Goal: Task Accomplishment & Management: Use online tool/utility

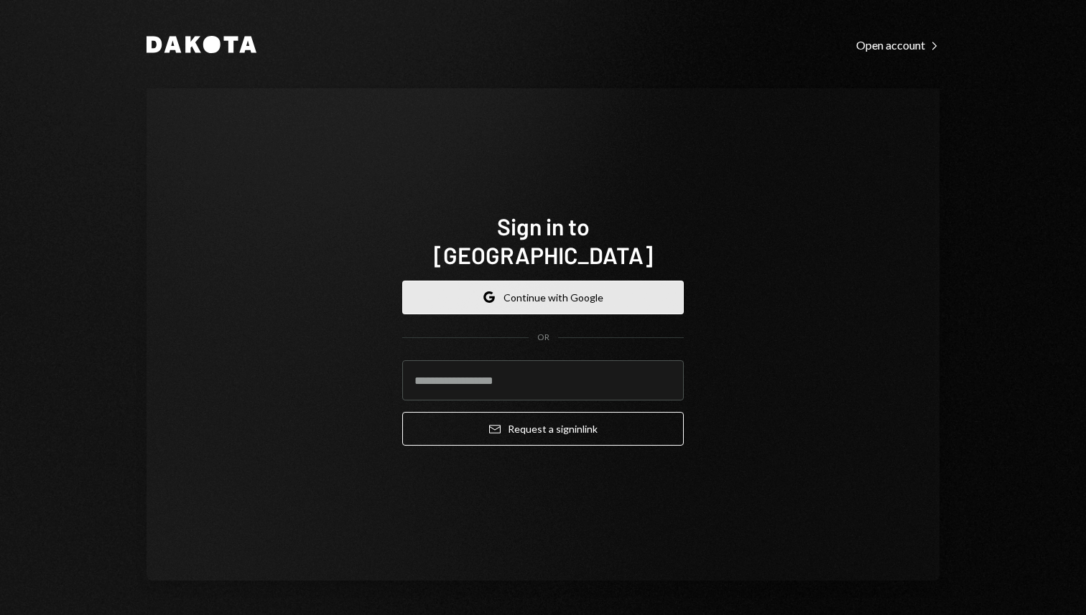
click at [557, 291] on button "Google Continue with Google" at bounding box center [543, 298] width 282 height 34
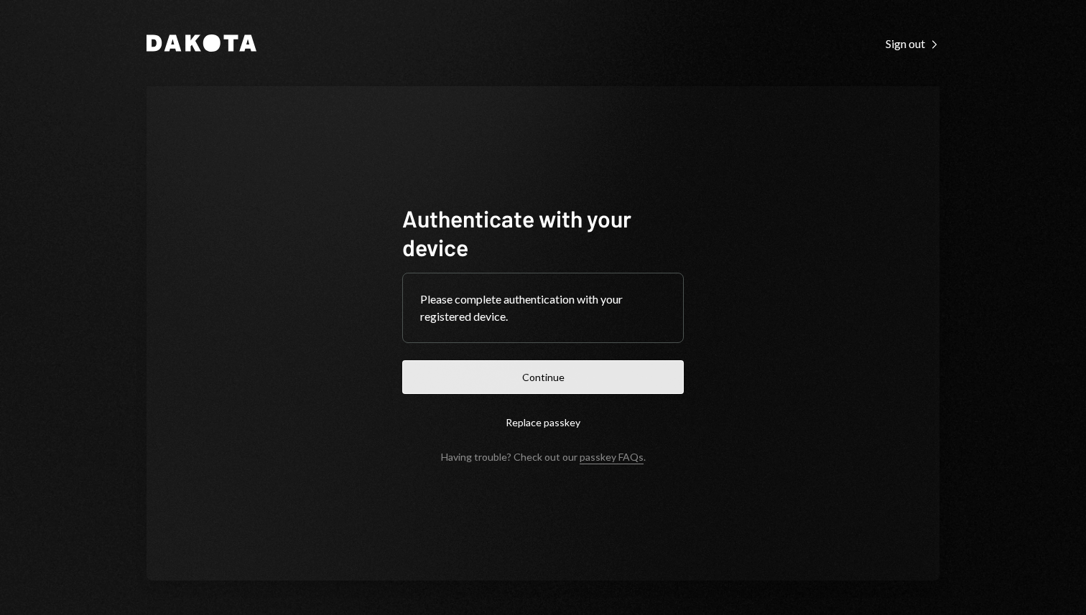
click at [442, 378] on button "Continue" at bounding box center [543, 378] width 282 height 34
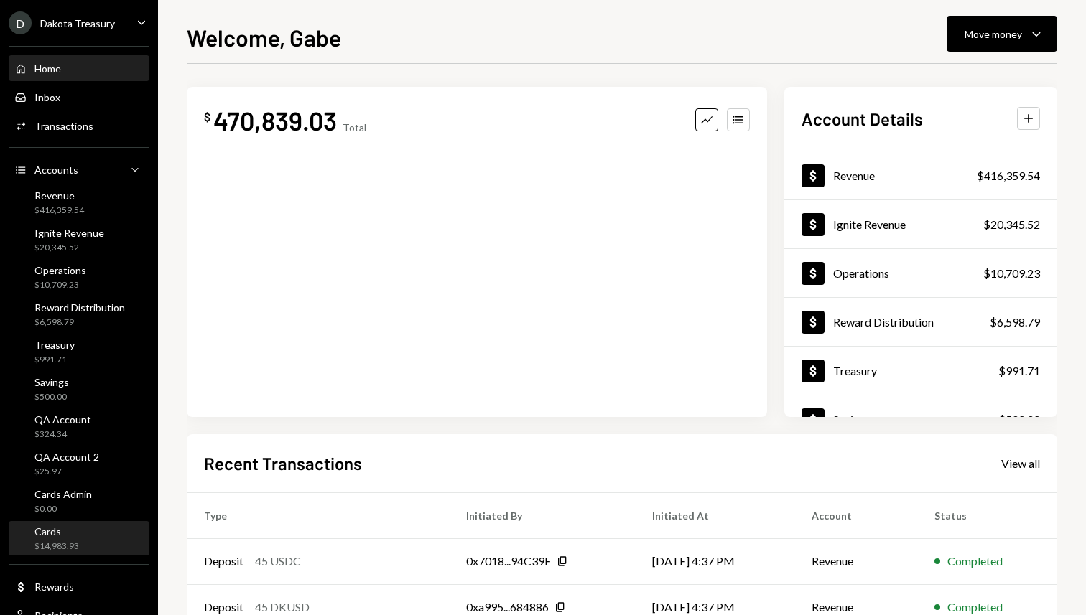
click at [73, 539] on div "Cards $14,983.93" at bounding box center [56, 539] width 45 height 27
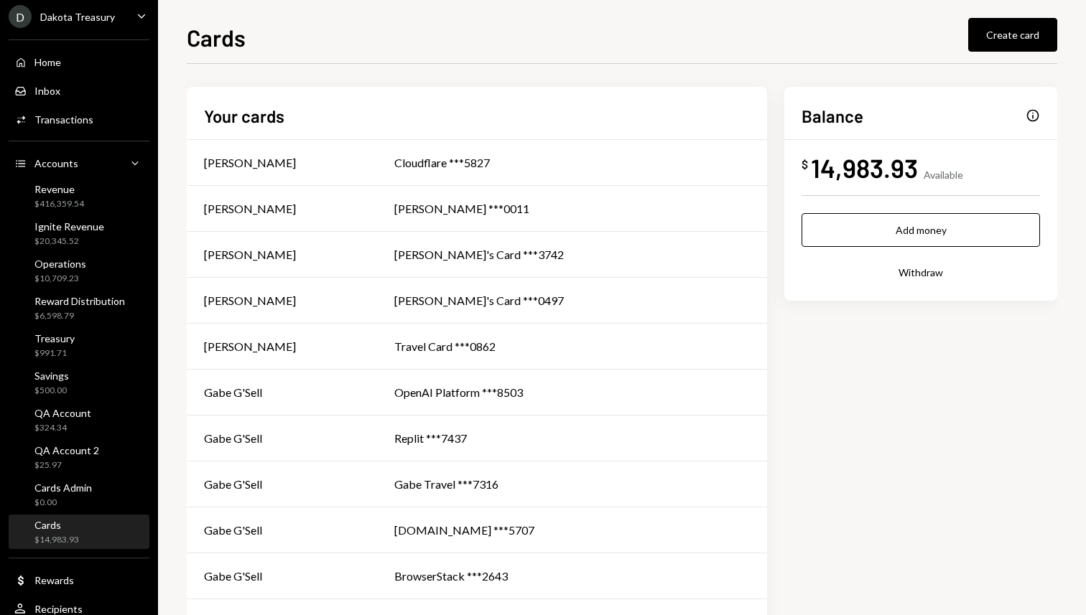
scroll to position [45, 0]
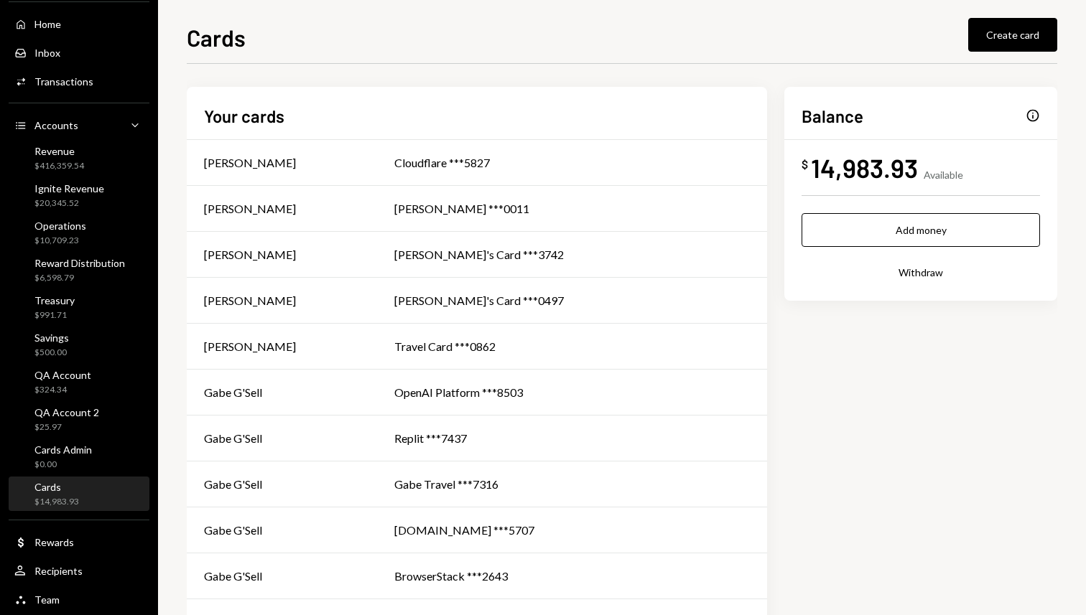
click at [67, 67] on div "Home Home Inbox Inbox Activities Transactions Accounts Accounts Caret Down Reve…" at bounding box center [79, 304] width 158 height 623
click at [67, 80] on div "Transactions" at bounding box center [63, 81] width 59 height 12
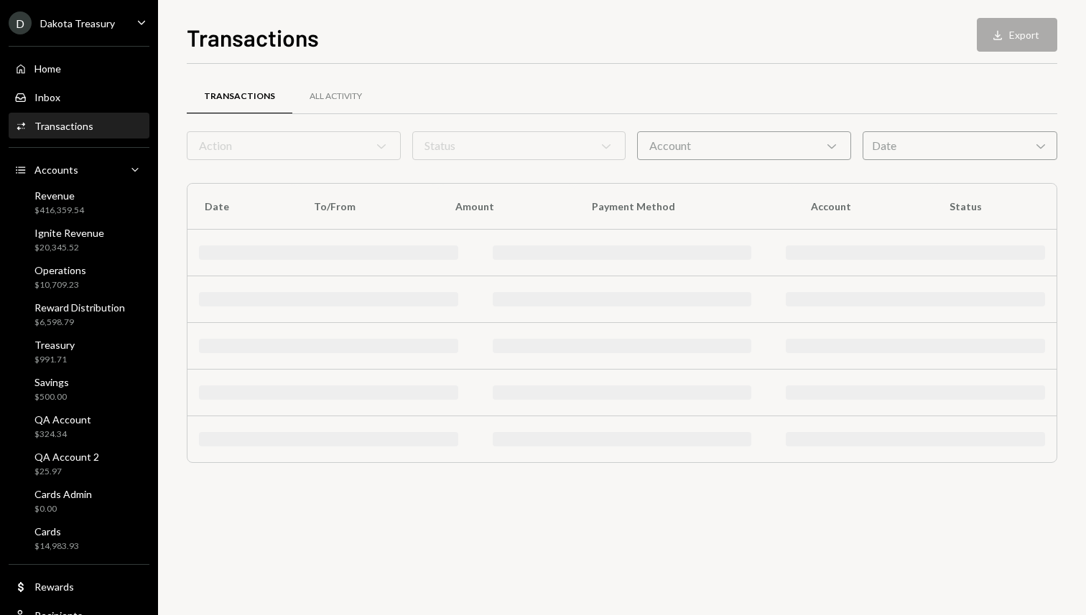
click at [271, 149] on form "Action Chevron Down Status Chevron Down Account Chevron Down Date Chevron Down" at bounding box center [622, 145] width 870 height 29
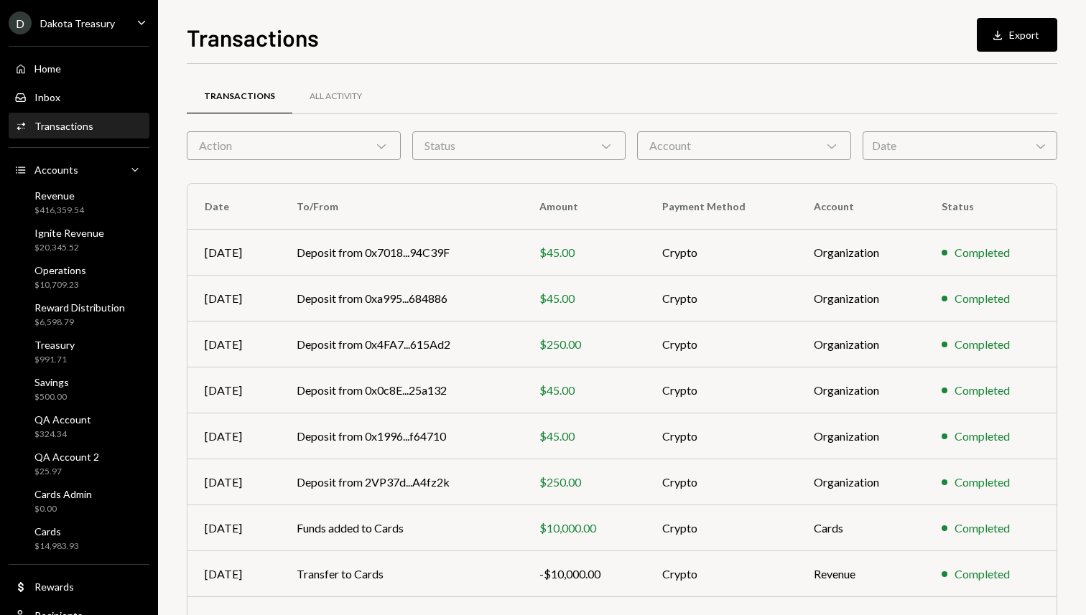
click at [291, 154] on div "Action Chevron Down" at bounding box center [294, 145] width 214 height 29
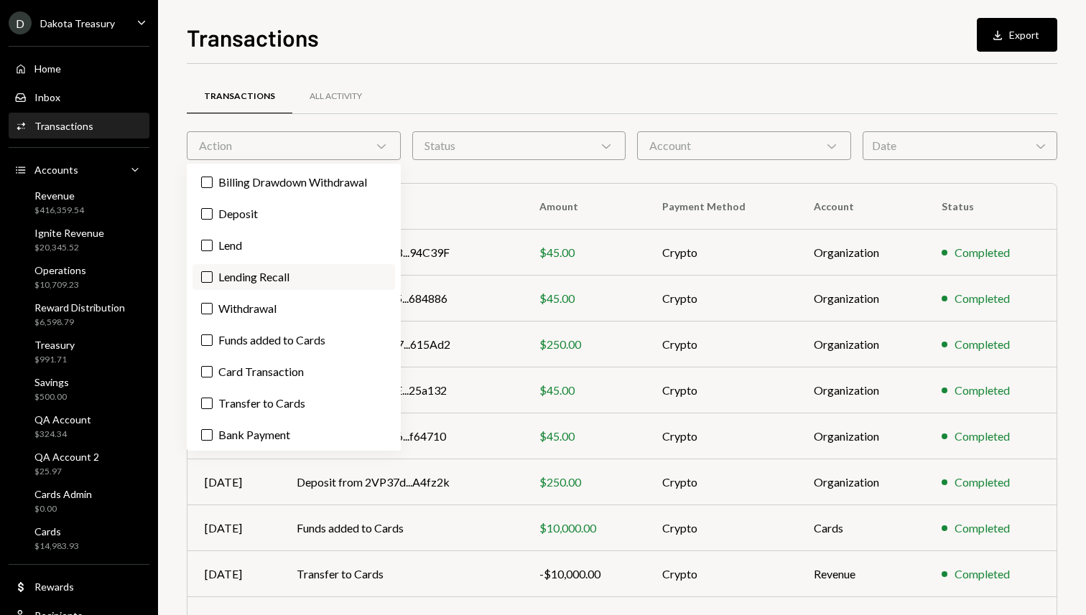
type button "on"
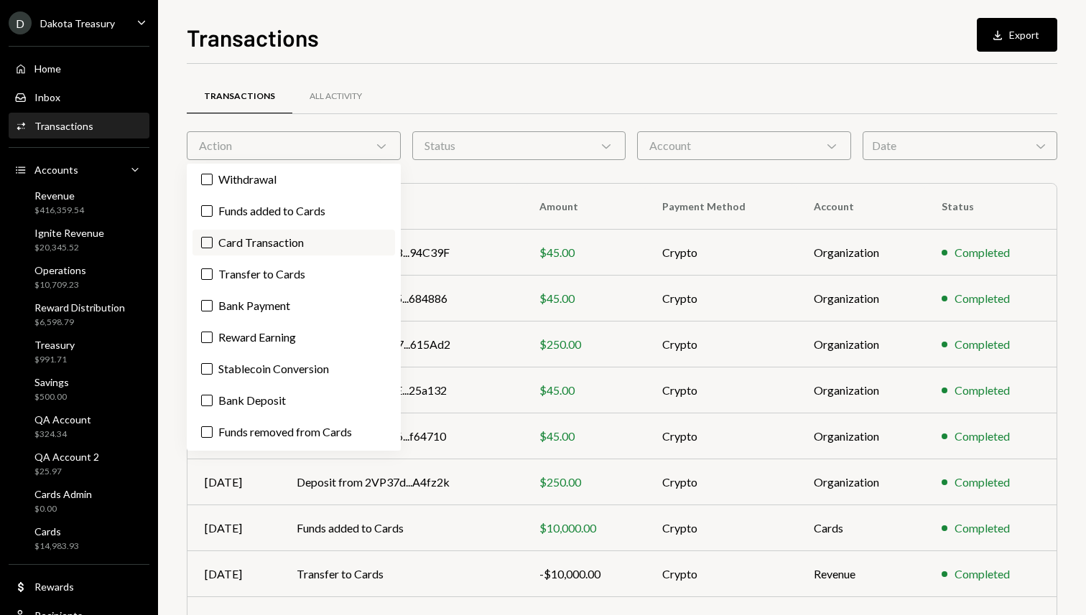
click at [279, 244] on label "Card Transaction" at bounding box center [293, 243] width 203 height 26
click at [213, 244] on button "Card Transaction" at bounding box center [206, 242] width 11 height 11
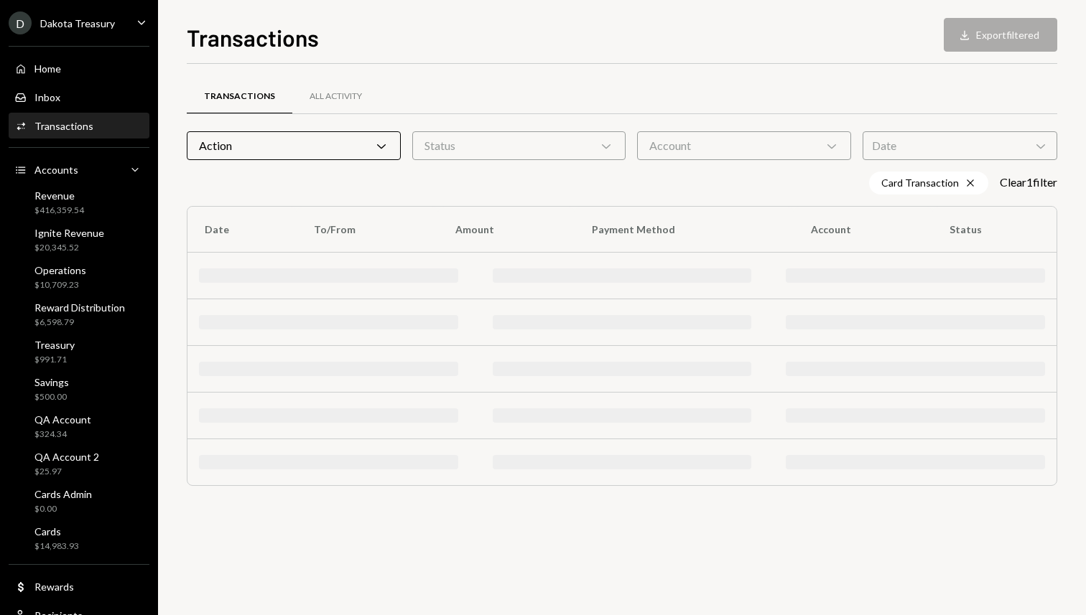
click at [455, 111] on div "Transactions All Activity" at bounding box center [622, 96] width 870 height 37
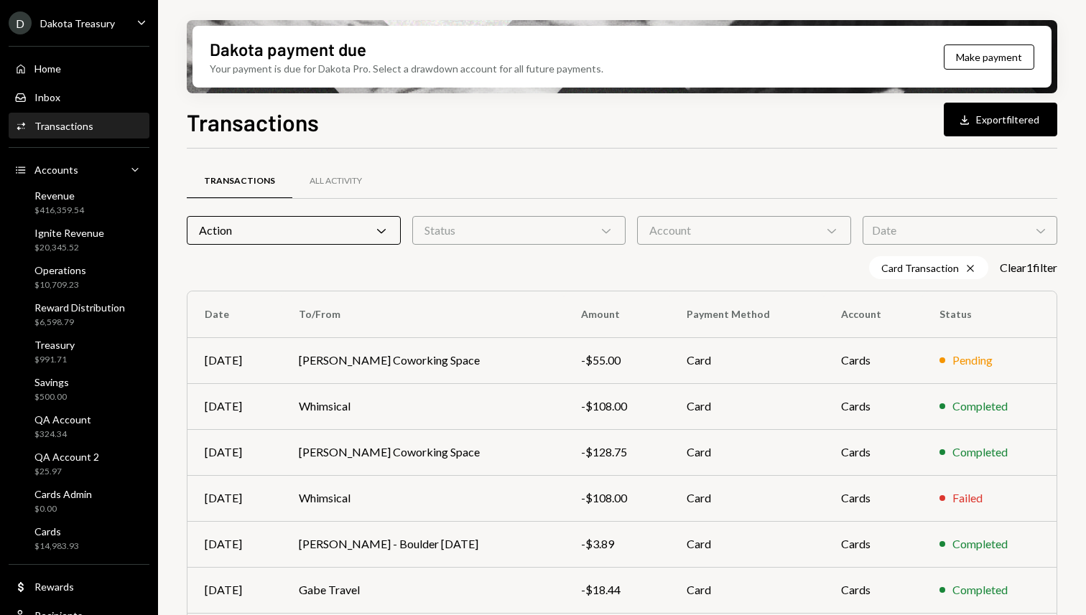
click at [529, 151] on div "Transactions All Activity Action Chevron Down Status Chevron Down Account Chevr…" at bounding box center [622, 503] width 870 height 709
click at [494, 227] on div "Status Chevron Down" at bounding box center [519, 230] width 214 height 29
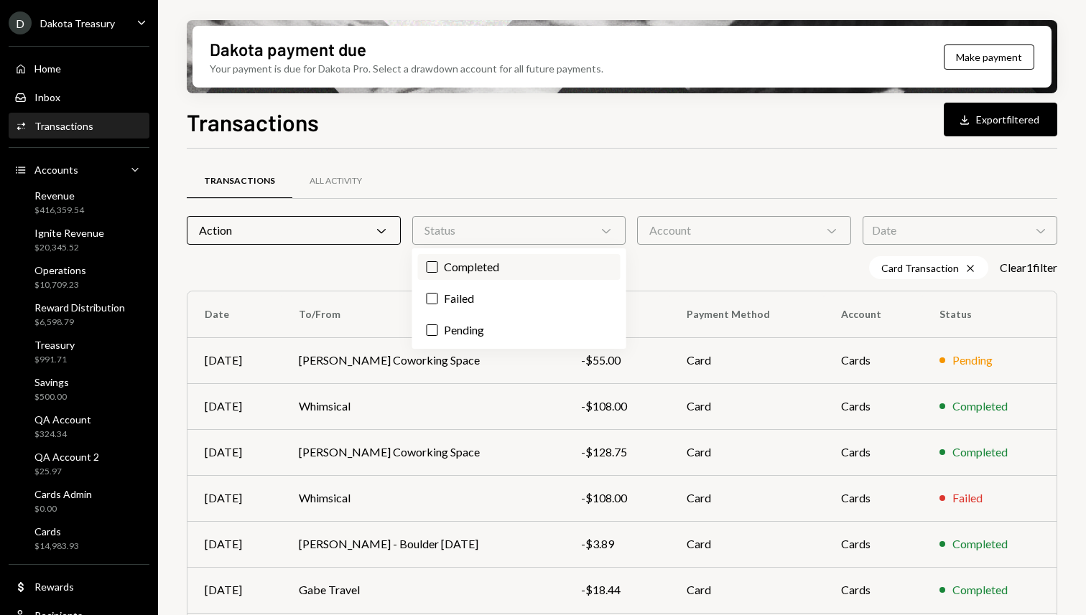
click at [485, 265] on label "Completed" at bounding box center [519, 267] width 203 height 26
click at [438, 265] on button "Completed" at bounding box center [432, 266] width 11 height 11
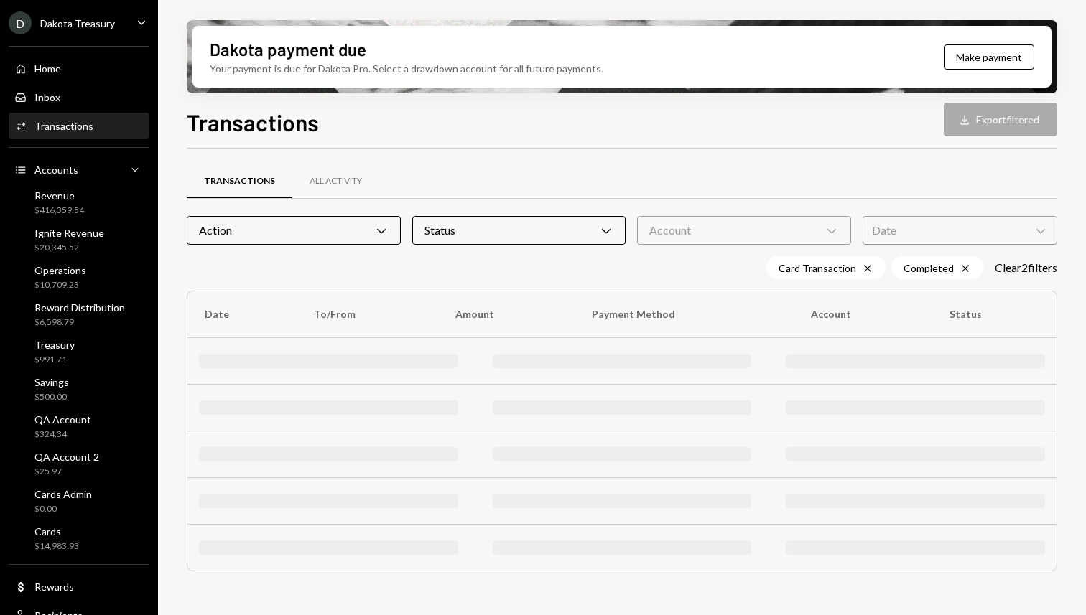
click at [583, 120] on div "Transactions Download Export filtered" at bounding box center [622, 121] width 870 height 32
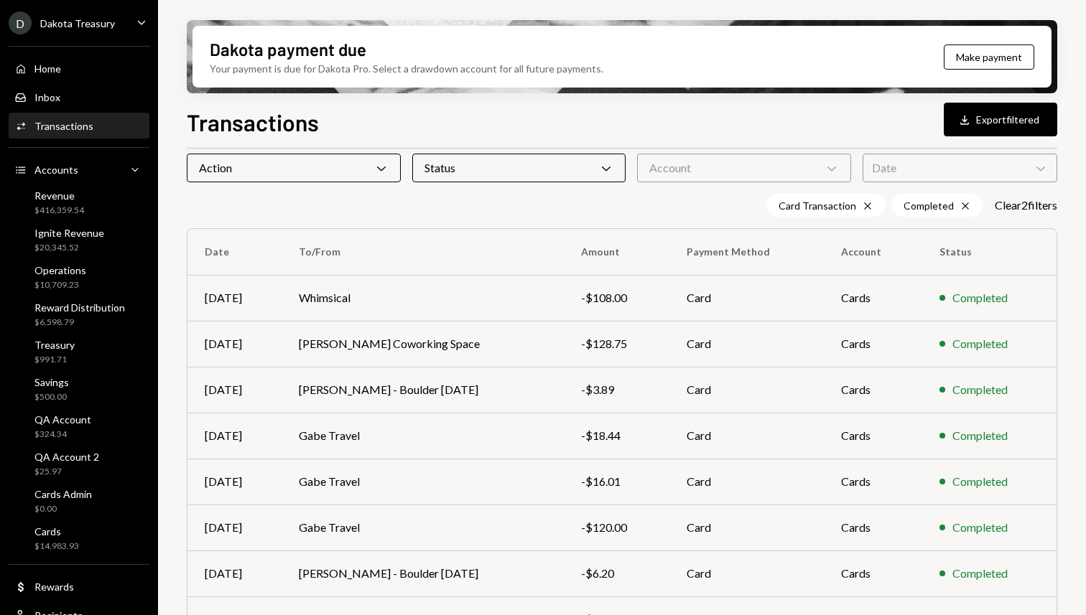
scroll to position [59, 0]
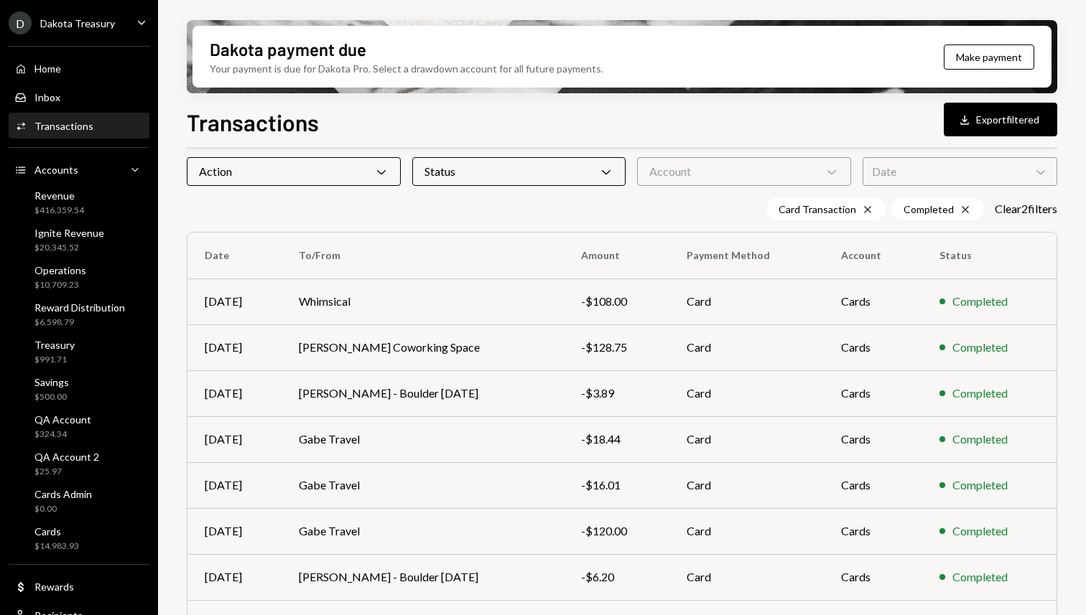
click at [888, 160] on div "Date Chevron Down" at bounding box center [960, 171] width 195 height 29
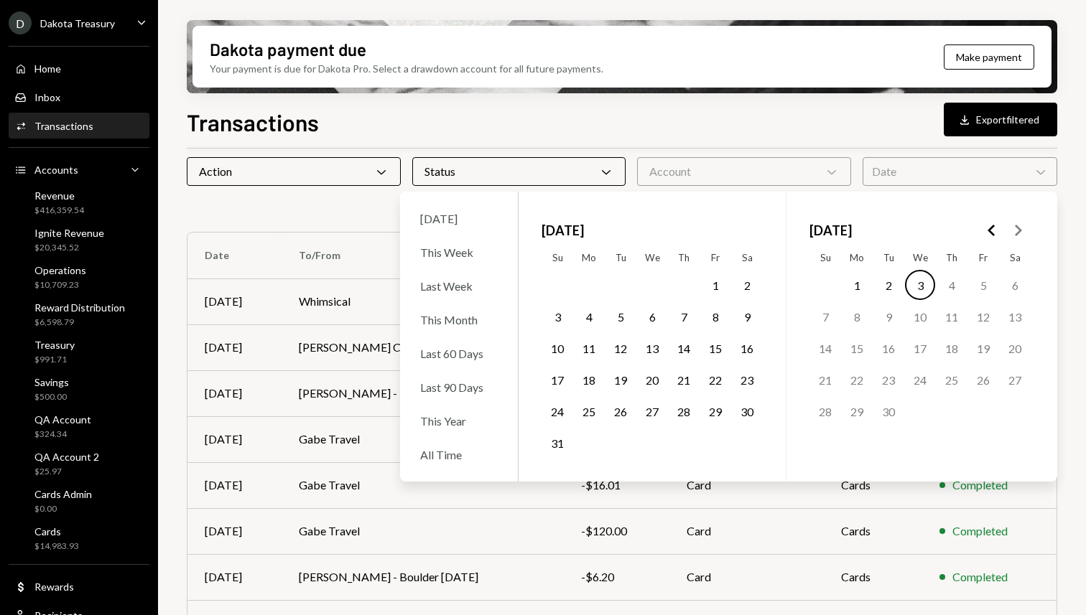
click at [716, 289] on button "1" at bounding box center [715, 285] width 30 height 30
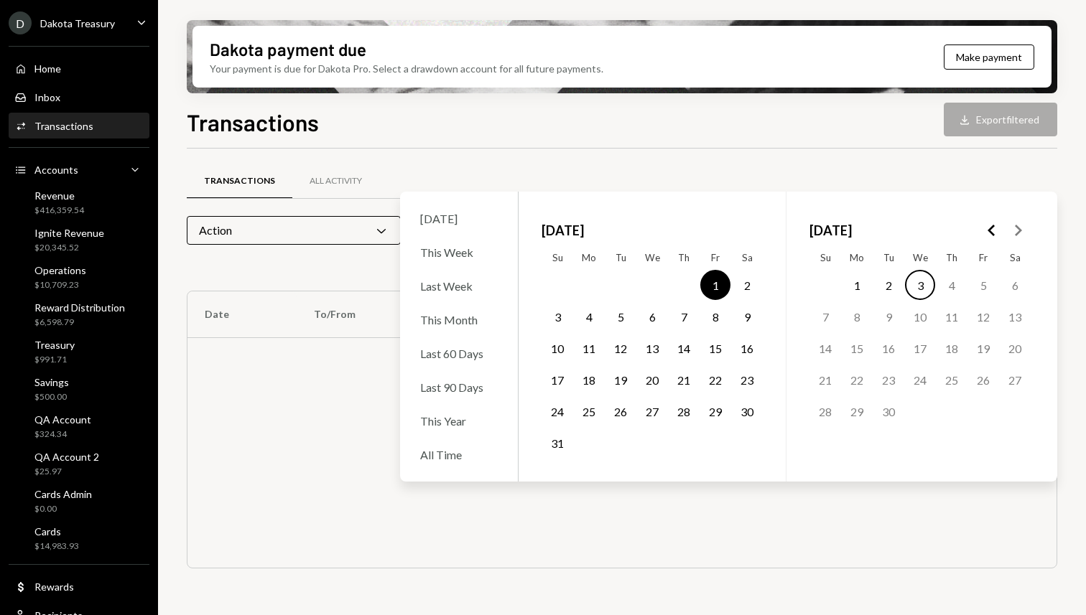
click at [563, 442] on button "31" at bounding box center [557, 443] width 30 height 30
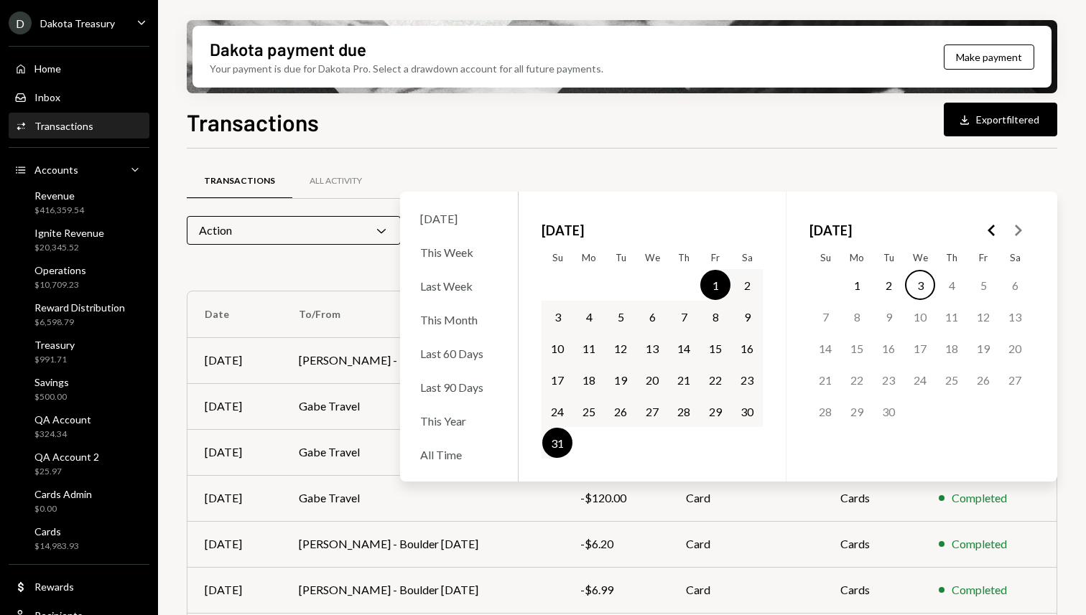
click at [709, 143] on div "Transactions Download Export filtered Transactions All Activity Action Chevron …" at bounding box center [622, 402] width 870 height 595
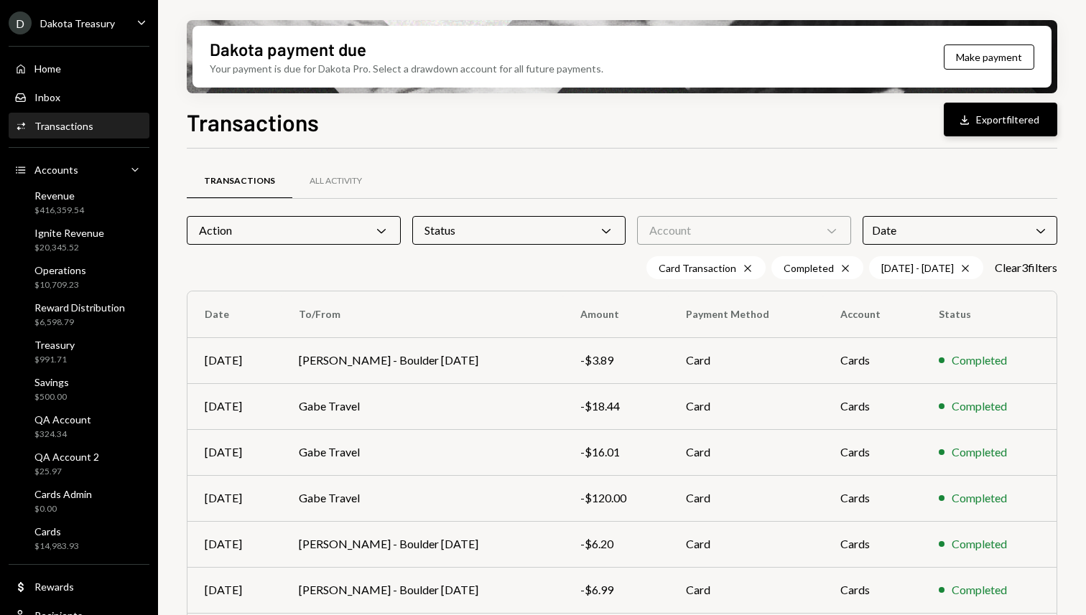
click at [960, 130] on button "Download Export filtered" at bounding box center [1000, 120] width 113 height 34
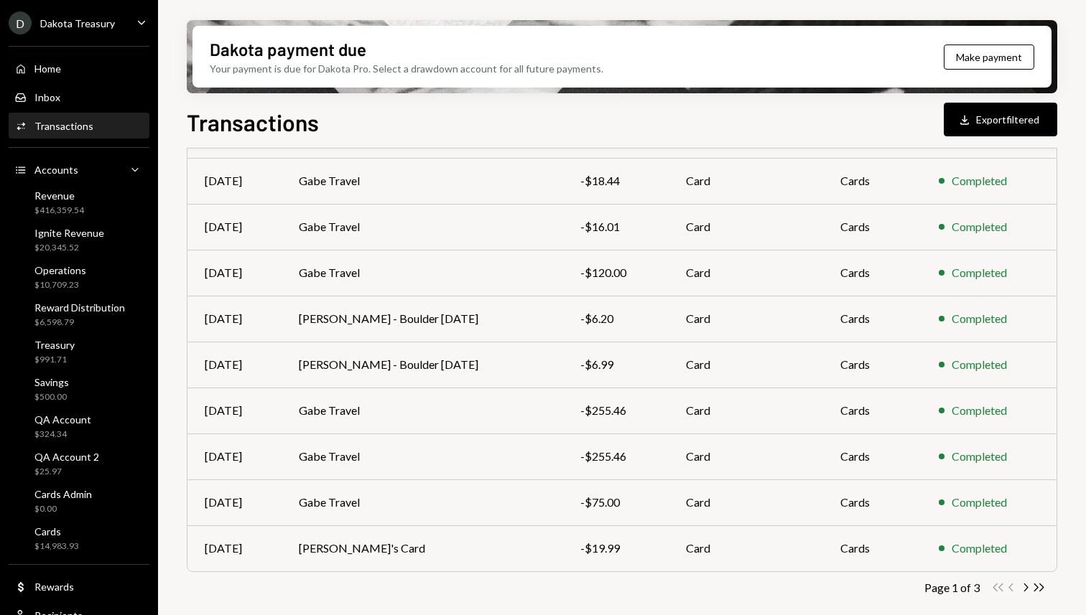
click at [1016, 587] on div "Double Arrow Left Chevron Left Chevron Right Double Arrow Right" at bounding box center [1018, 588] width 55 height 14
click at [1028, 587] on icon "button" at bounding box center [1026, 588] width 4 height 8
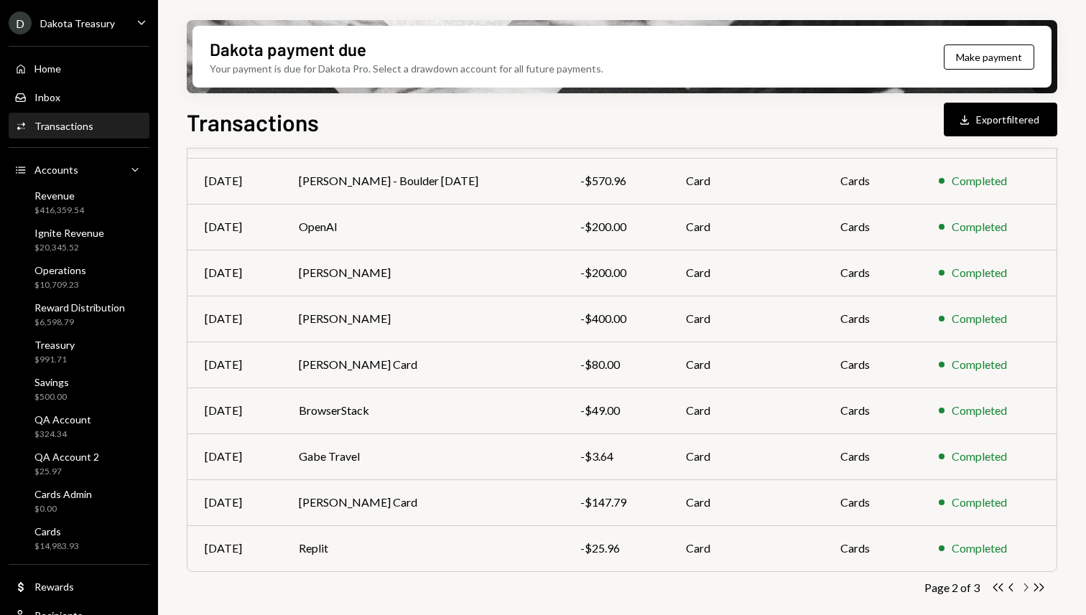
click at [1024, 588] on icon "Chevron Right" at bounding box center [1025, 588] width 14 height 14
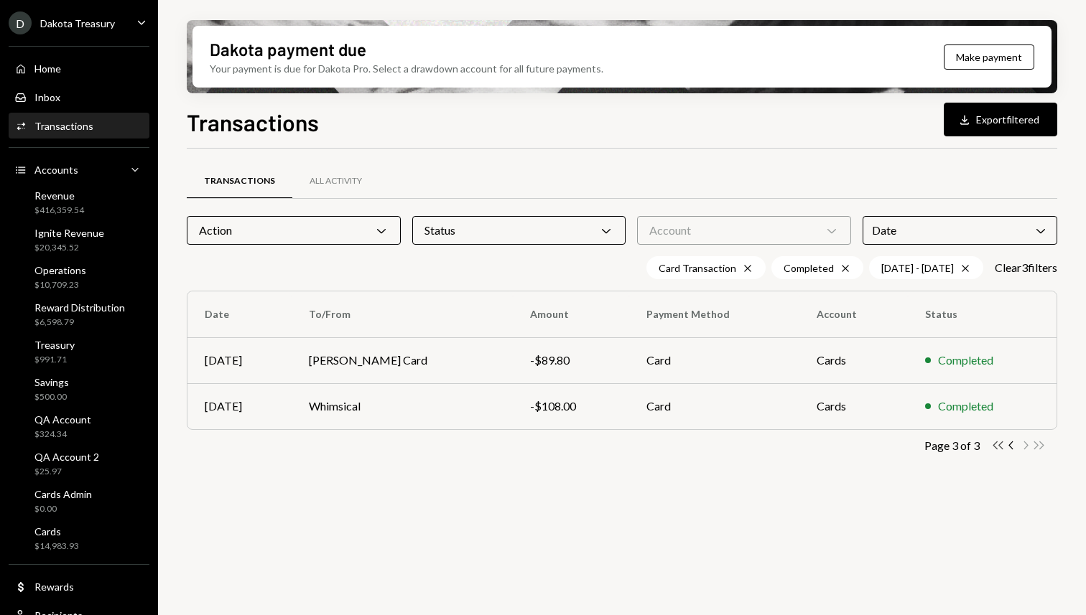
click at [999, 452] on icon "Double Arrow Left" at bounding box center [998, 446] width 14 height 14
